Goal: Task Accomplishment & Management: Use online tool/utility

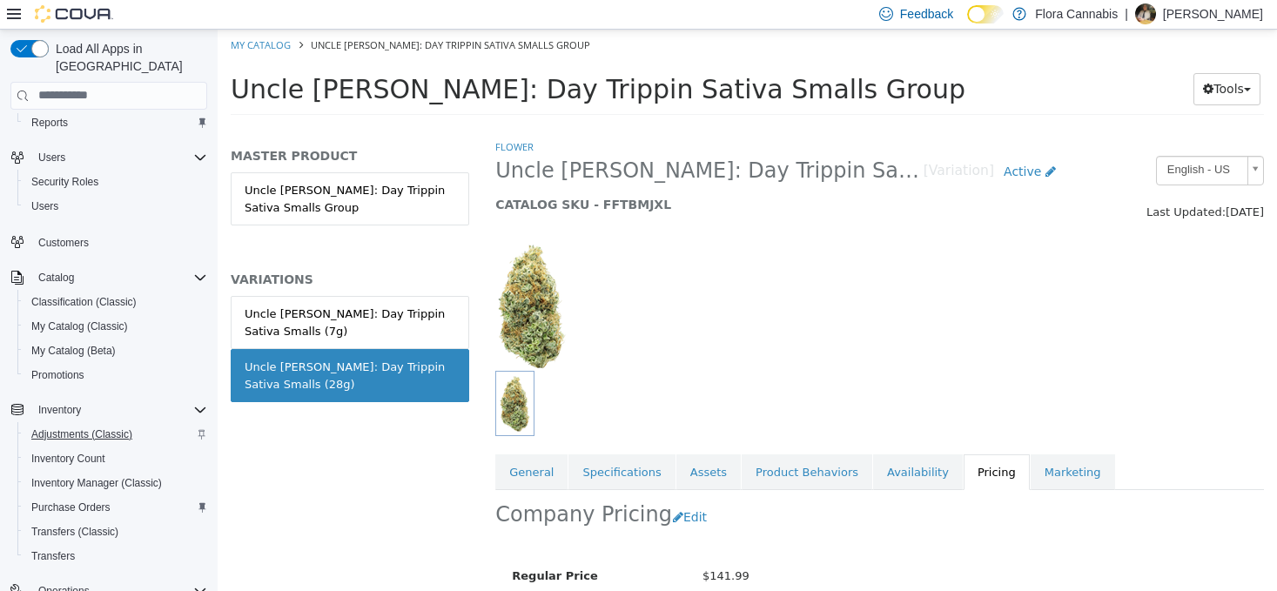
scroll to position [87, 0]
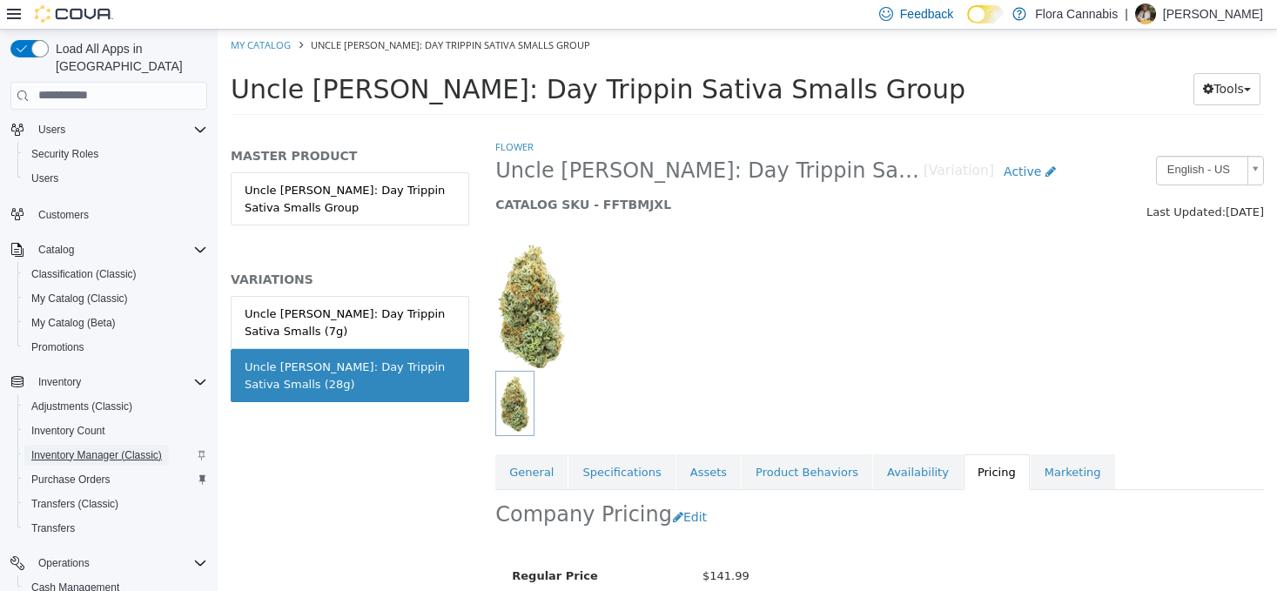
click at [75, 448] on span "Inventory Manager (Classic)" at bounding box center [96, 455] width 131 height 14
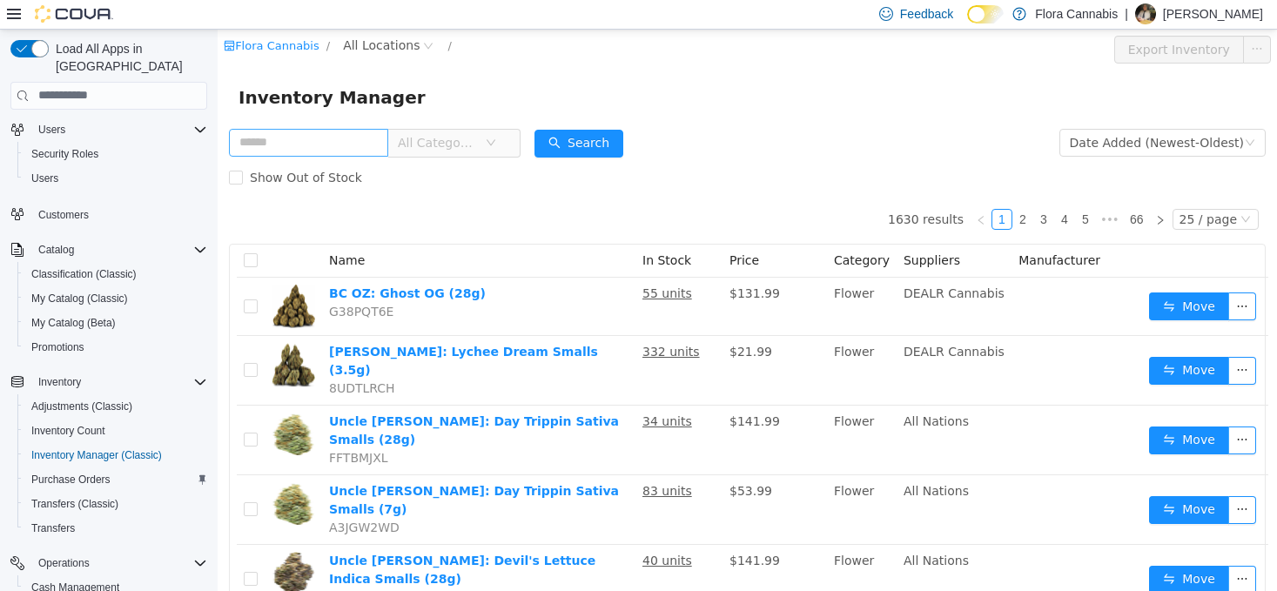
click at [318, 143] on input "text" at bounding box center [308, 142] width 159 height 28
type input "**********"
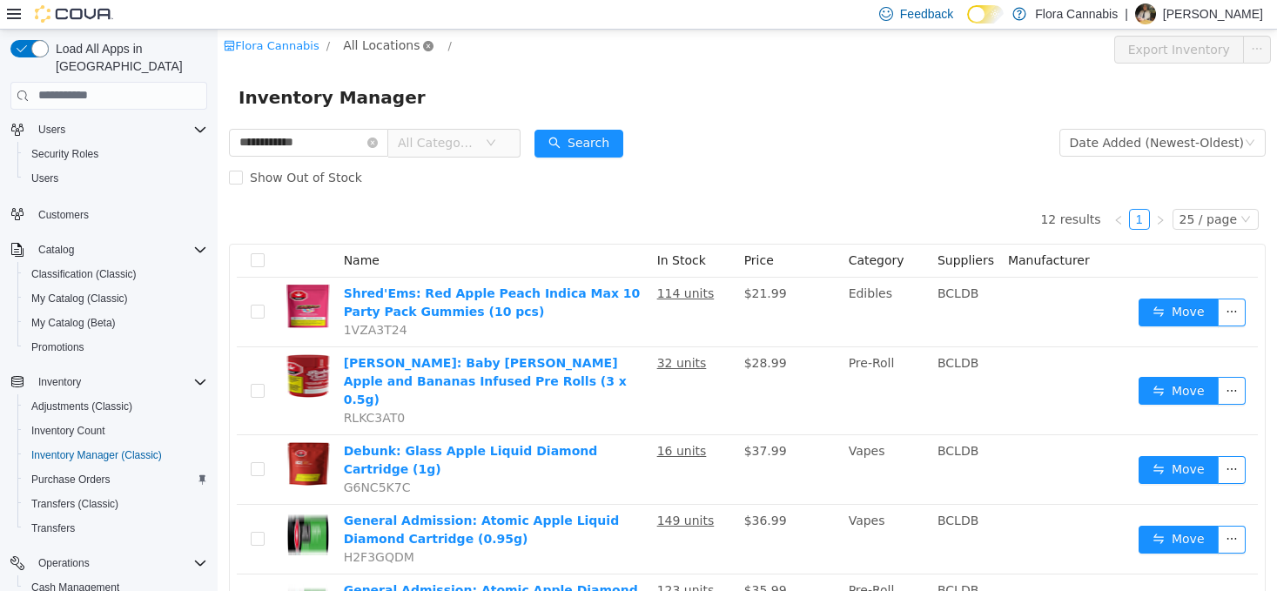
click at [423, 42] on icon "icon: close-circle" at bounding box center [428, 45] width 10 height 10
click at [381, 42] on span "All Locations" at bounding box center [381, 44] width 77 height 19
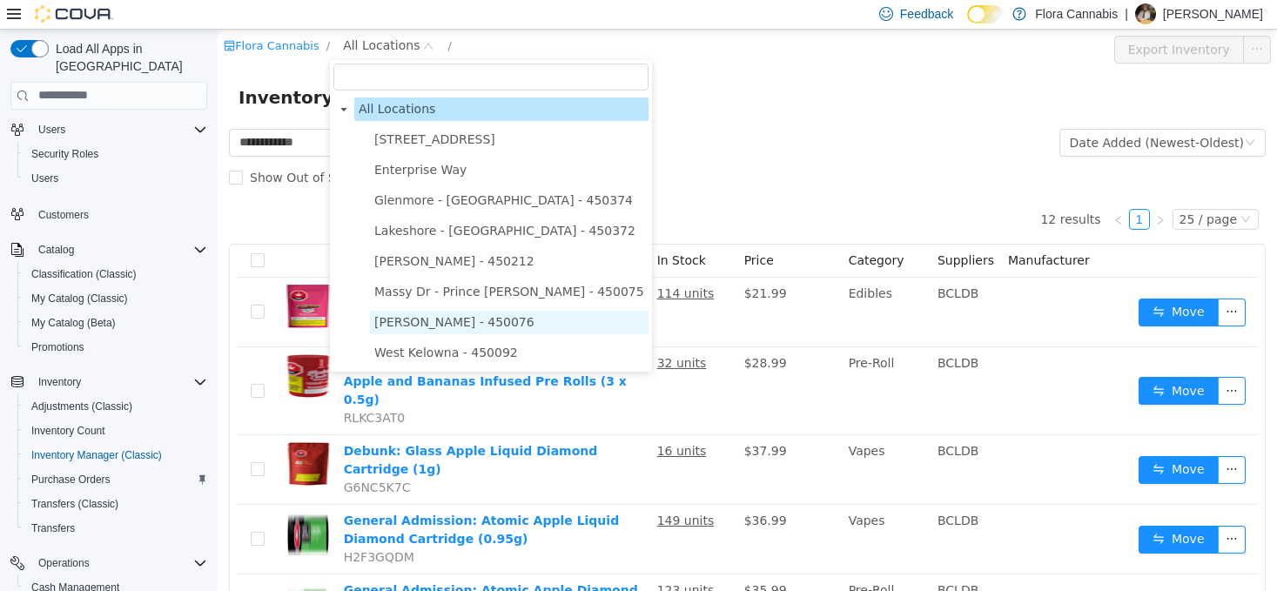
click at [415, 328] on span "[PERSON_NAME] - 450076" at bounding box center [454, 321] width 160 height 14
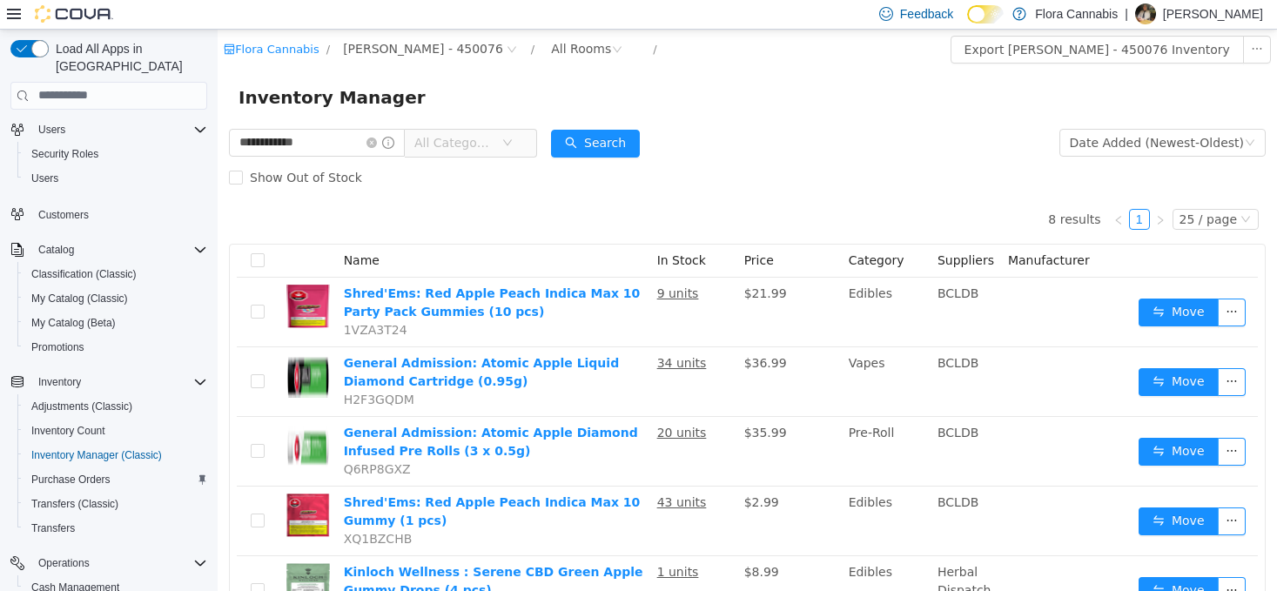
click at [536, 126] on div "**********" at bounding box center [383, 142] width 308 height 35
click at [513, 144] on icon "icon: down" at bounding box center [507, 142] width 10 height 10
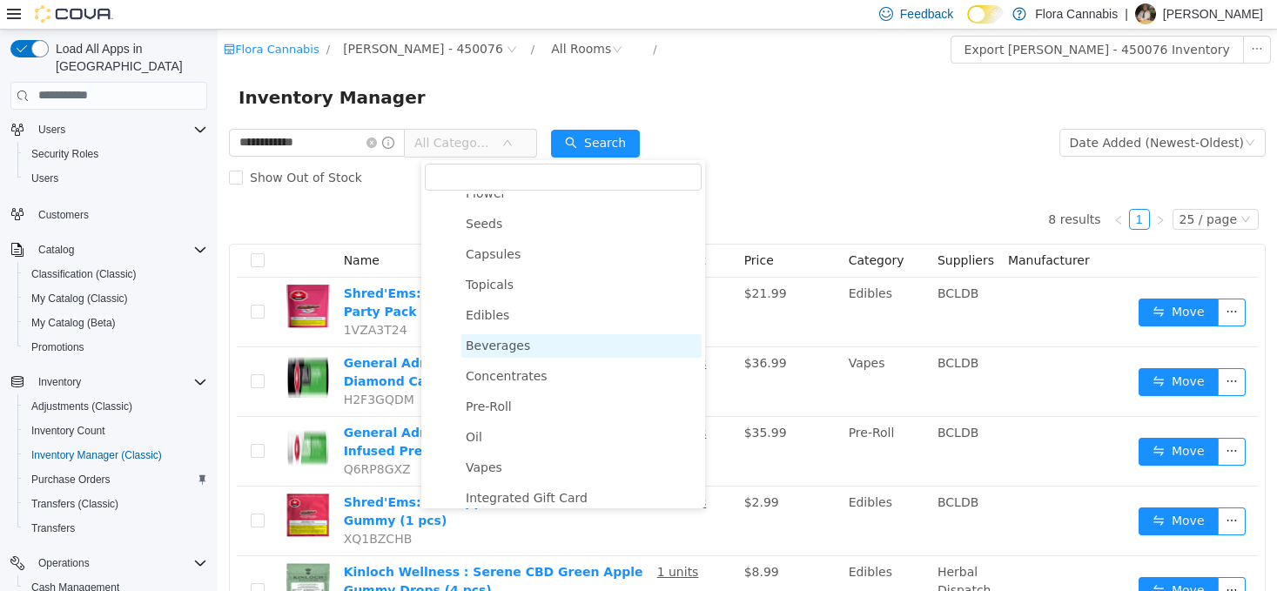
scroll to position [87, 0]
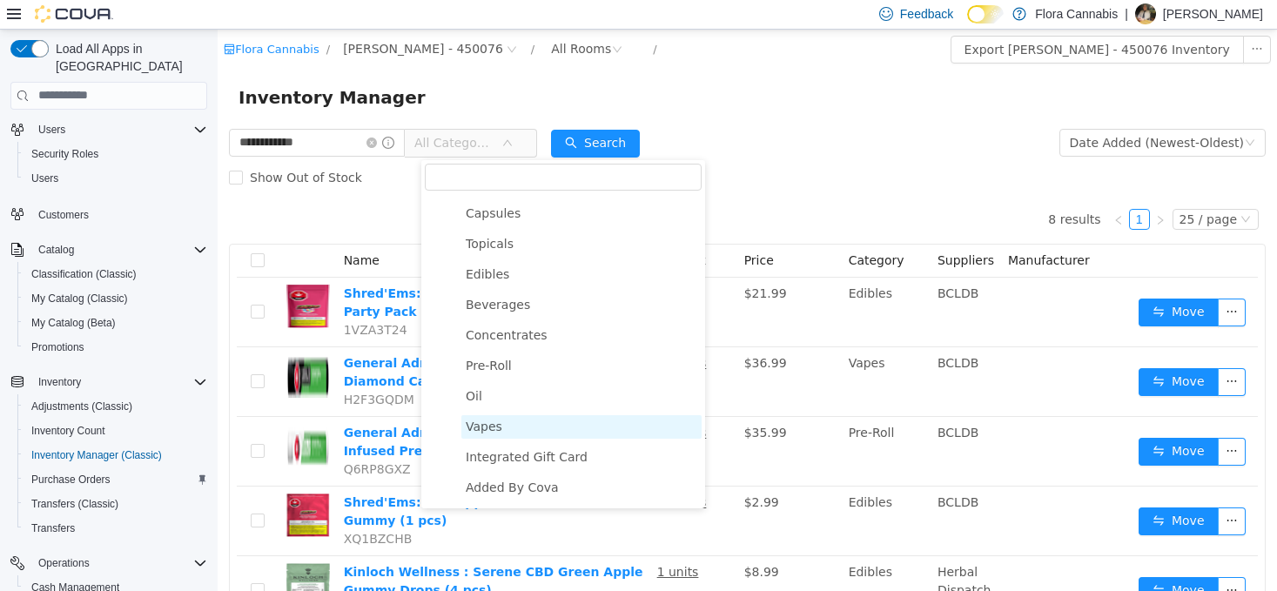
click at [489, 433] on span "Vapes" at bounding box center [484, 426] width 37 height 14
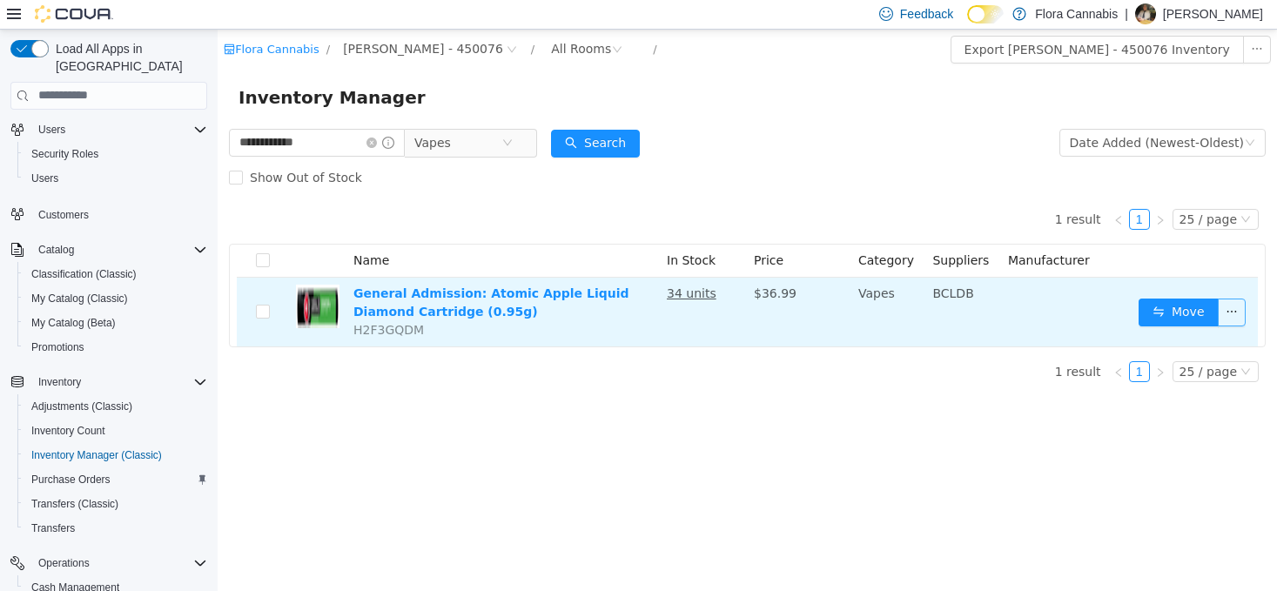
click at [1234, 310] on button "button" at bounding box center [1232, 312] width 28 height 28
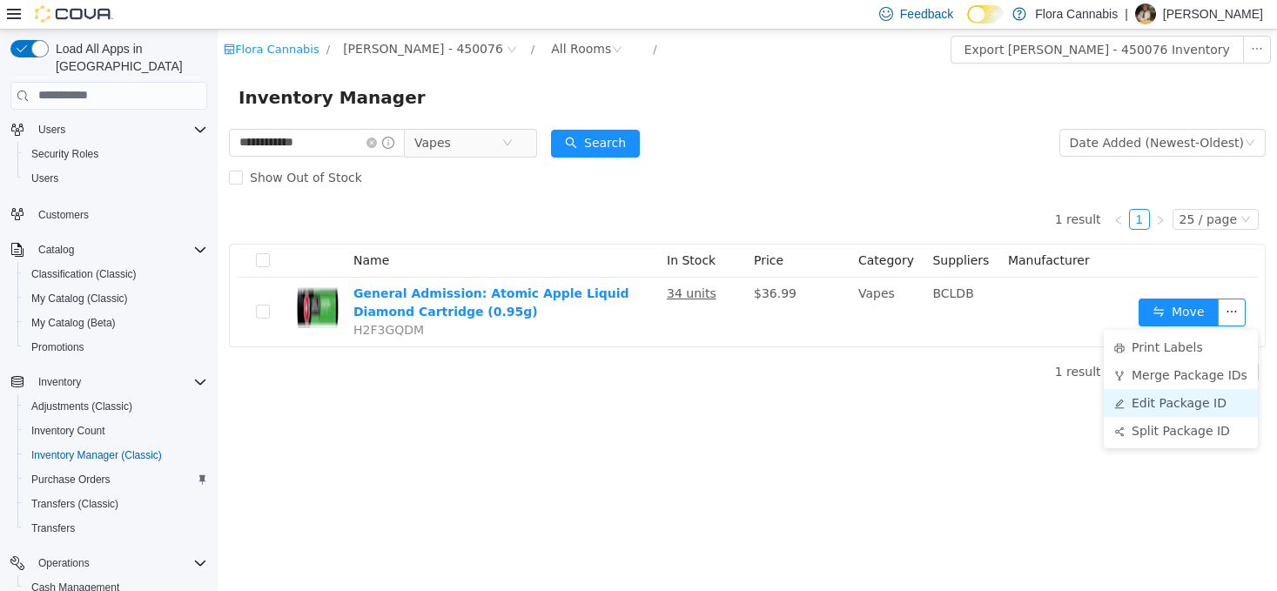
click at [1147, 401] on li "Edit Package ID" at bounding box center [1181, 402] width 154 height 28
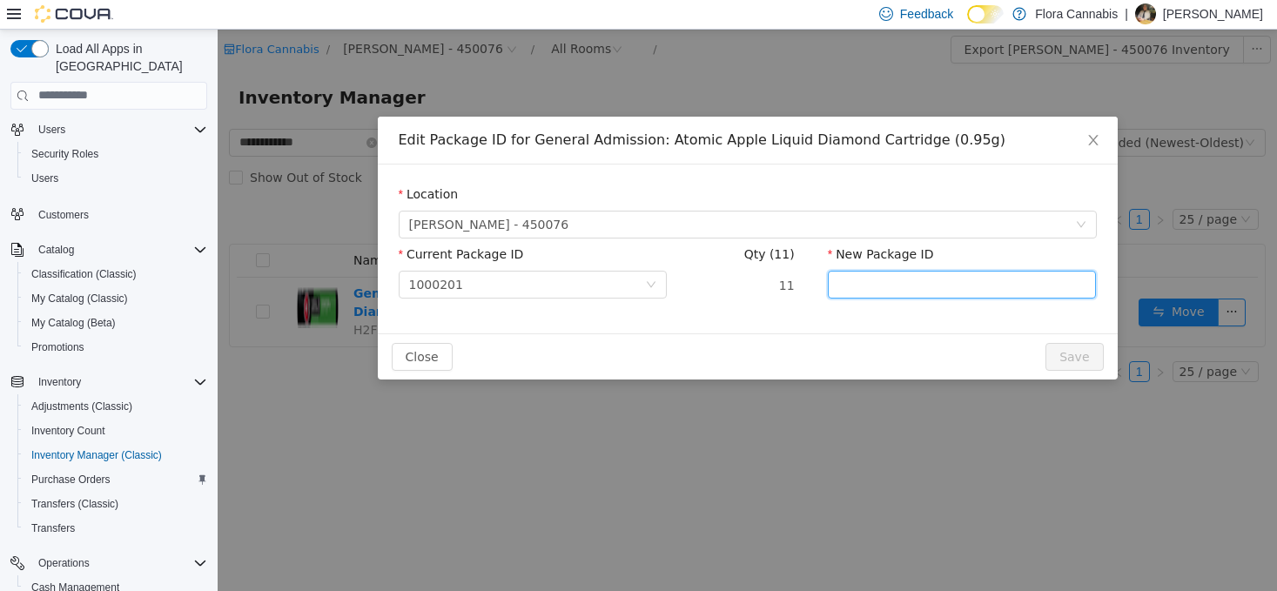
click at [901, 278] on input "New Package ID" at bounding box center [962, 284] width 269 height 28
type input "**********"
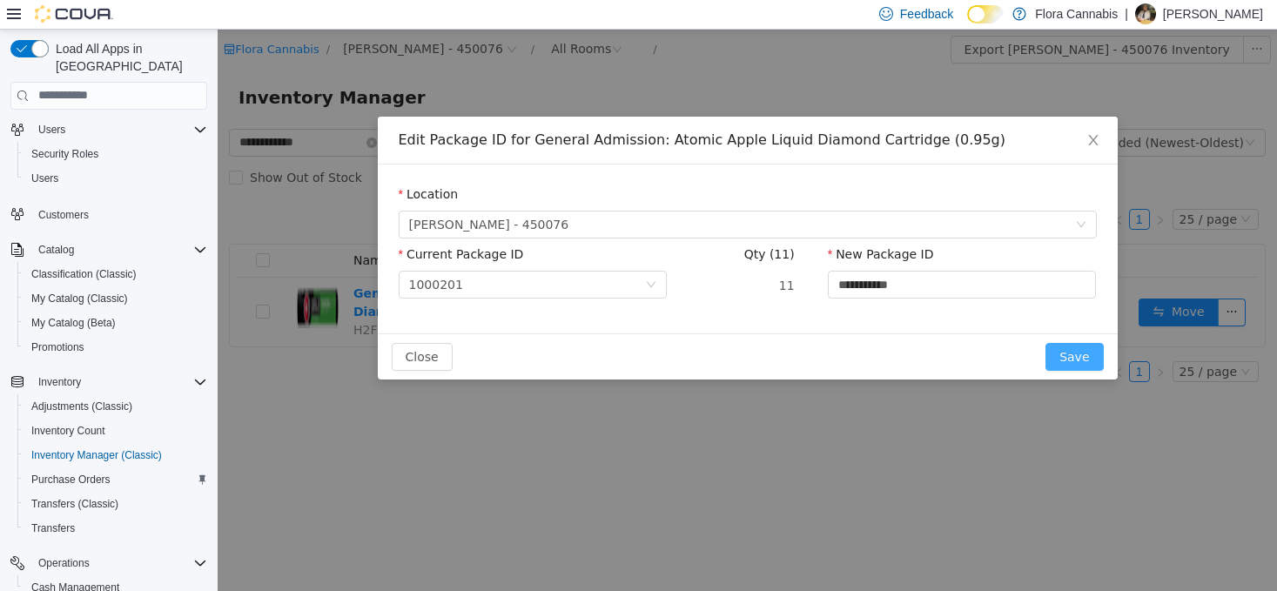
click at [1075, 358] on button "Save" at bounding box center [1074, 356] width 57 height 28
